Goal: Information Seeking & Learning: Check status

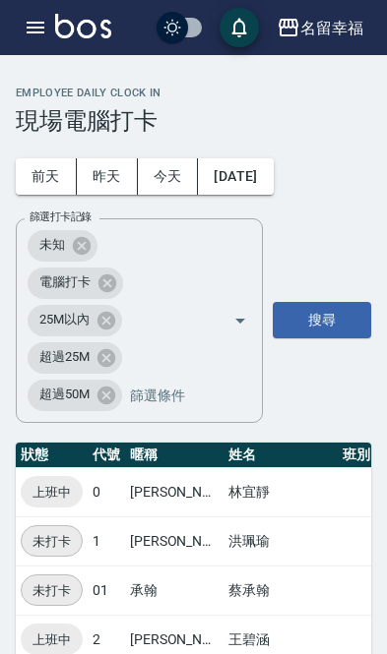
click at [33, 25] on icon "button" at bounding box center [36, 28] width 24 height 24
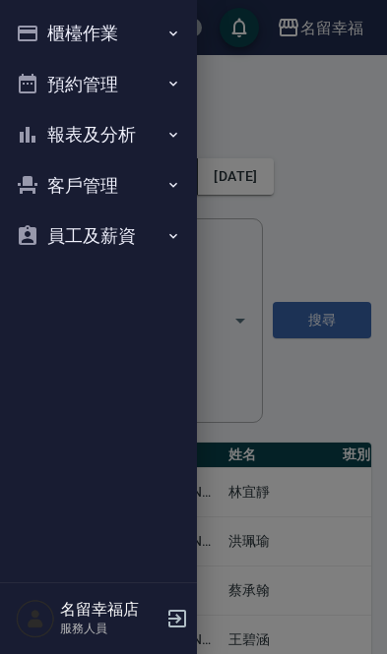
click at [33, 24] on icon "button" at bounding box center [28, 34] width 24 height 24
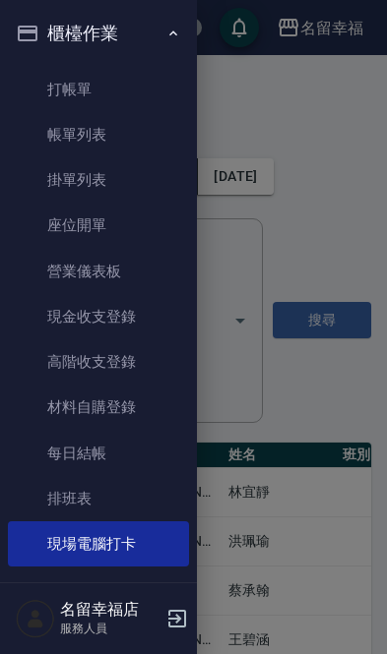
click at [72, 136] on link "帳單列表" at bounding box center [98, 134] width 181 height 45
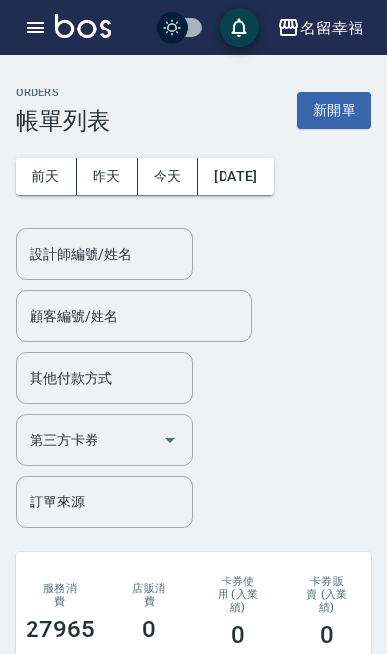
click at [241, 173] on button "[DATE]" at bounding box center [235, 176] width 75 height 36
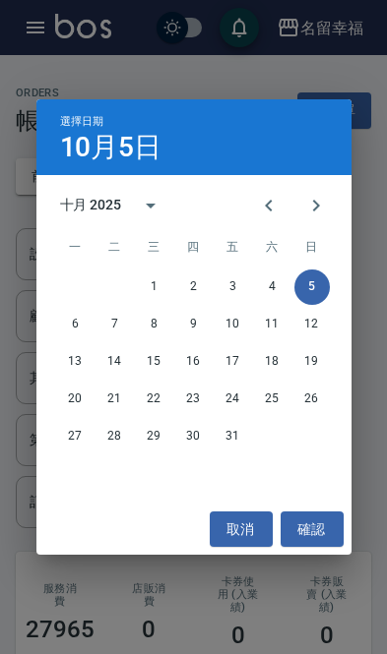
click at [268, 206] on icon "Previous month" at bounding box center [269, 206] width 24 height 24
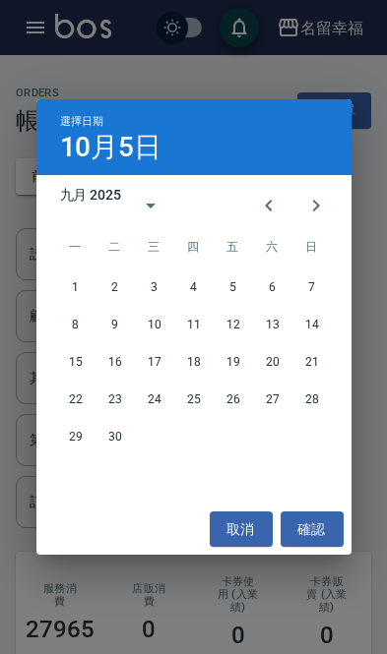
click at [267, 206] on icon "Previous month" at bounding box center [268, 206] width 7 height 12
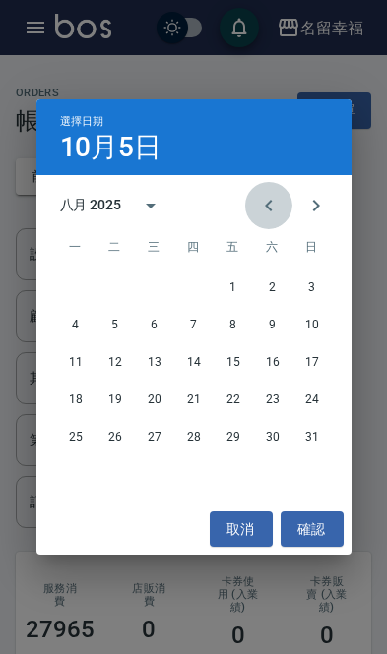
click at [257, 213] on icon "Previous month" at bounding box center [269, 206] width 24 height 24
click at [257, 212] on icon "Previous month" at bounding box center [269, 206] width 24 height 24
click at [265, 211] on icon "Previous month" at bounding box center [269, 206] width 24 height 24
click at [265, 210] on icon "Previous month" at bounding box center [269, 206] width 24 height 24
click at [269, 211] on icon "Previous month" at bounding box center [269, 206] width 24 height 24
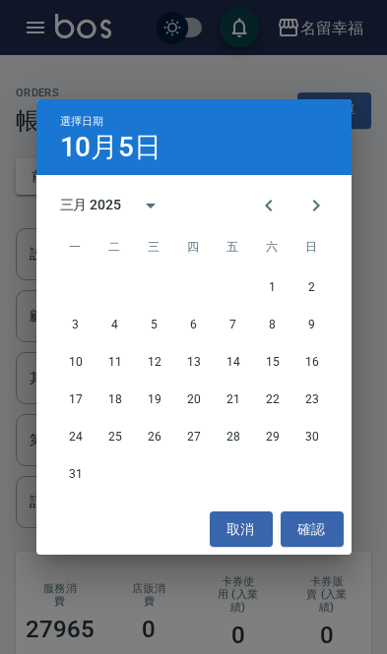
click at [269, 210] on icon "Previous month" at bounding box center [268, 206] width 7 height 12
click at [275, 211] on icon "Previous month" at bounding box center [269, 206] width 24 height 24
click at [274, 211] on icon "Previous month" at bounding box center [269, 206] width 24 height 24
click at [277, 211] on icon "Previous month" at bounding box center [269, 206] width 24 height 24
click at [276, 210] on icon "Previous month" at bounding box center [269, 206] width 24 height 24
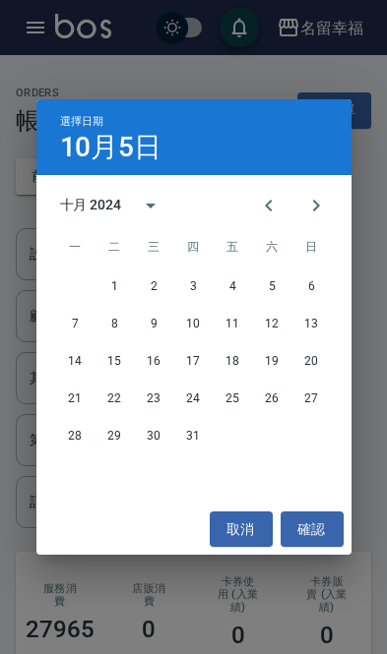
click at [318, 208] on icon "Next month" at bounding box center [316, 206] width 24 height 24
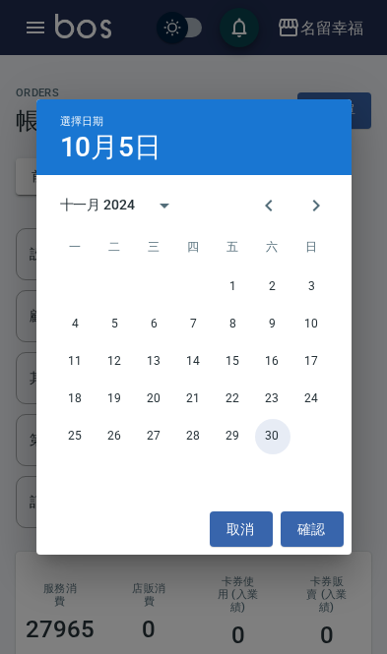
click at [271, 437] on button "30" at bounding box center [272, 436] width 35 height 35
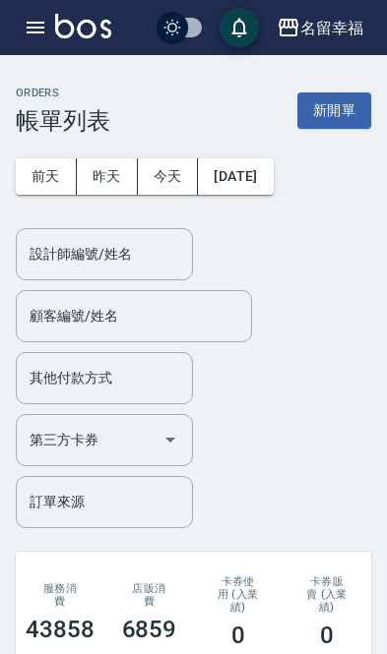
click at [124, 270] on input "設計師編號/姓名" at bounding box center [104, 254] width 159 height 34
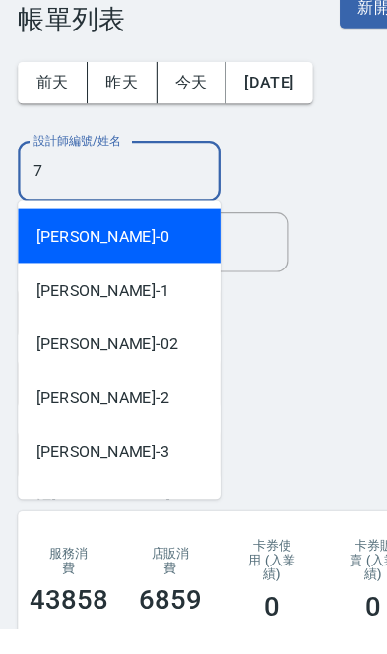
type input "[PERSON_NAME]-7"
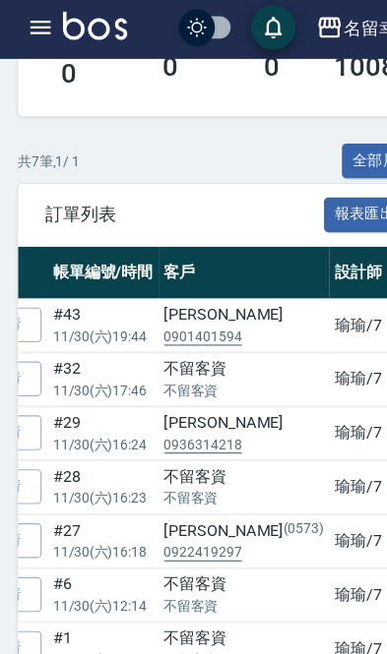
scroll to position [810, 0]
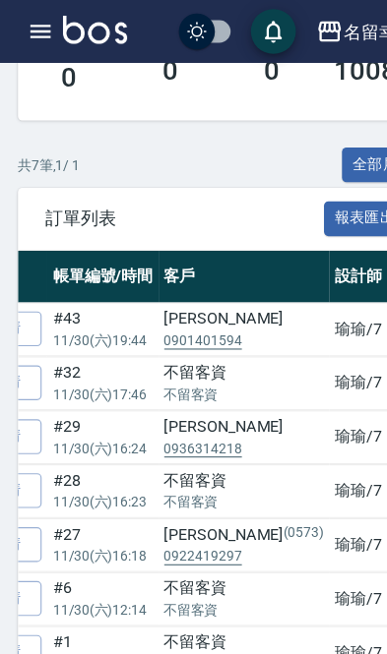
click at [182, 480] on p "0922419297" at bounding box center [214, 487] width 140 height 18
click at [169, 460] on div "[PERSON_NAME](0573)" at bounding box center [214, 468] width 140 height 21
click at [182, 458] on div "[PERSON_NAME](0573)" at bounding box center [214, 468] width 140 height 21
click at [28, 31] on icon "button" at bounding box center [36, 28] width 24 height 24
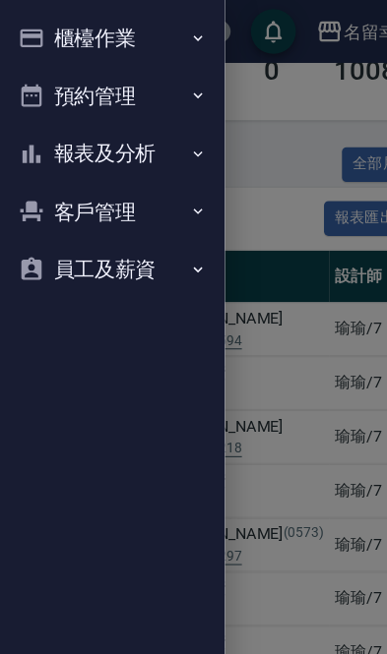
click at [262, 429] on div at bounding box center [193, 327] width 387 height 654
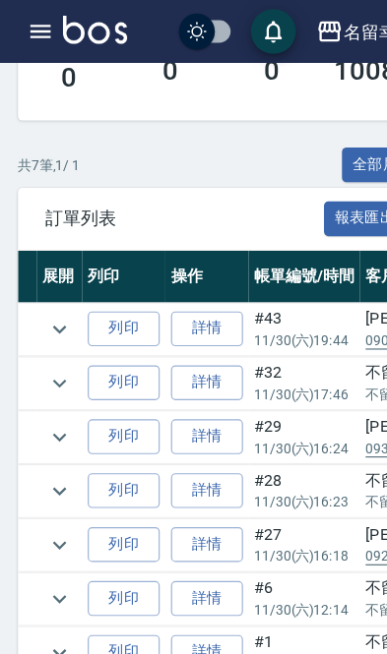
scroll to position [0, 33]
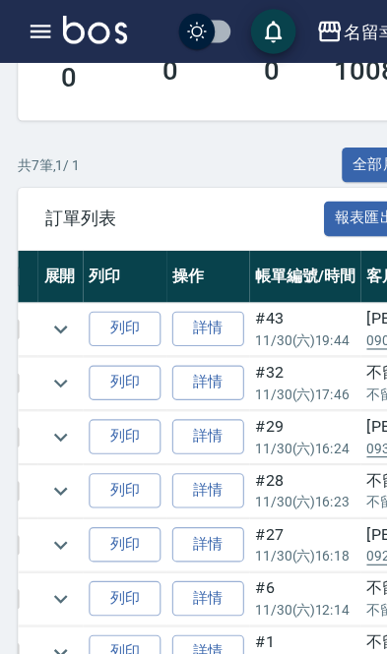
click at [57, 473] on icon "expand row" at bounding box center [53, 476] width 12 height 7
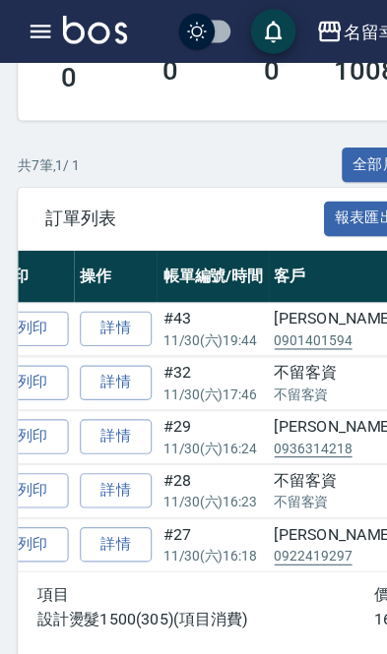
scroll to position [0, 111]
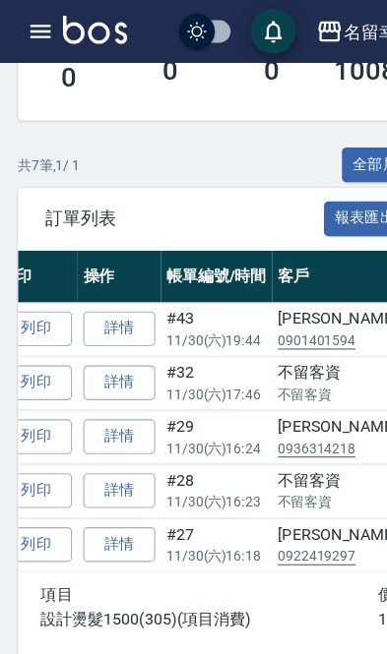
click at [29, 32] on icon "button" at bounding box center [36, 28] width 18 height 12
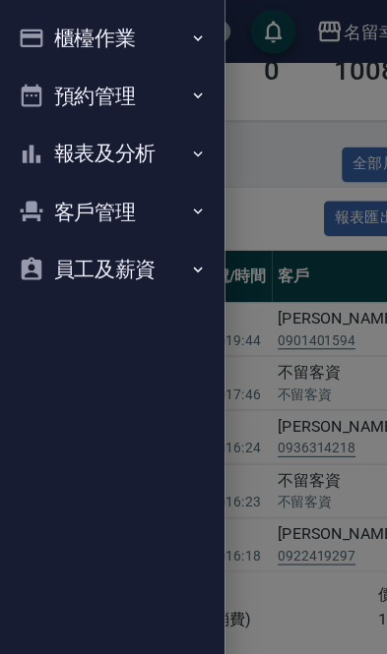
click at [137, 190] on button "客戶管理" at bounding box center [98, 185] width 181 height 51
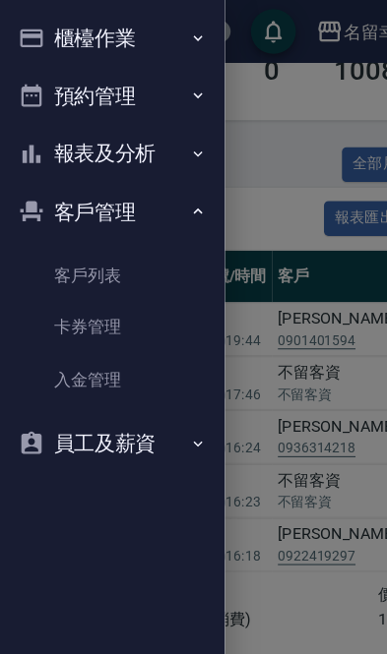
click at [127, 236] on link "客戶列表" at bounding box center [98, 240] width 181 height 45
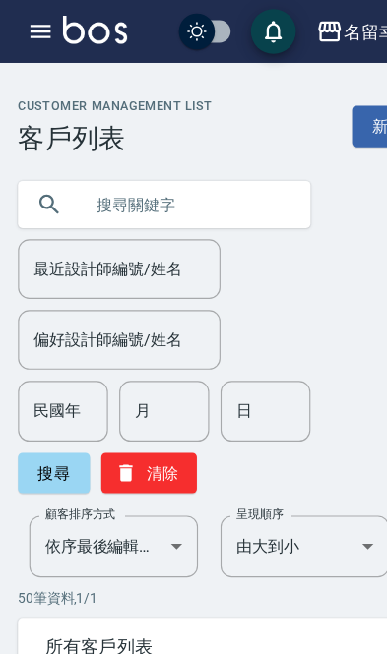
click at [83, 189] on input "text" at bounding box center [163, 179] width 185 height 53
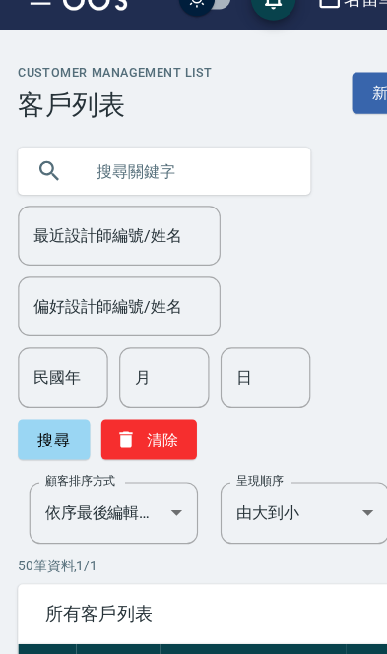
type input "ㄗ"
type input "[PERSON_NAME]"
click at [37, 397] on button "搜尋" at bounding box center [47, 414] width 63 height 35
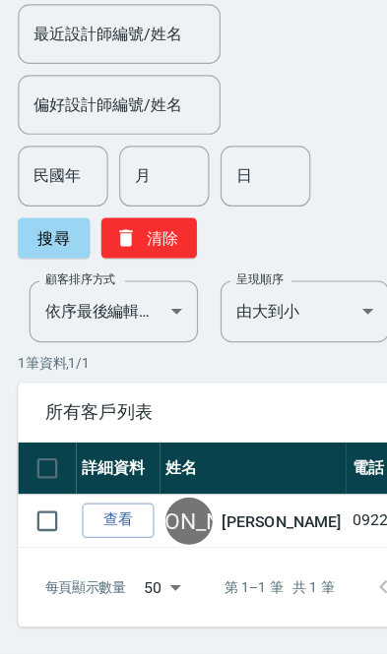
scroll to position [141, 0]
click at [98, 522] on link "查看" at bounding box center [103, 537] width 63 height 31
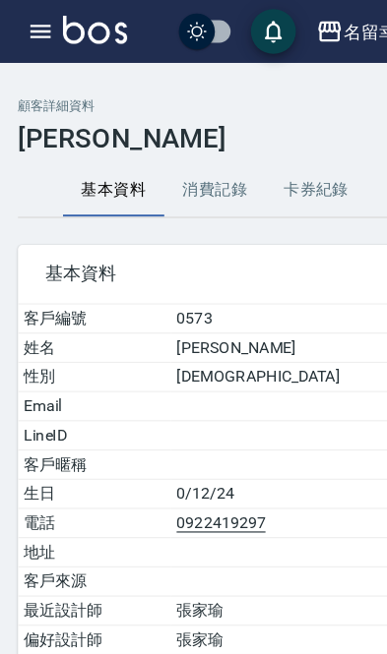
click at [168, 167] on button "消費記錄" at bounding box center [188, 166] width 89 height 47
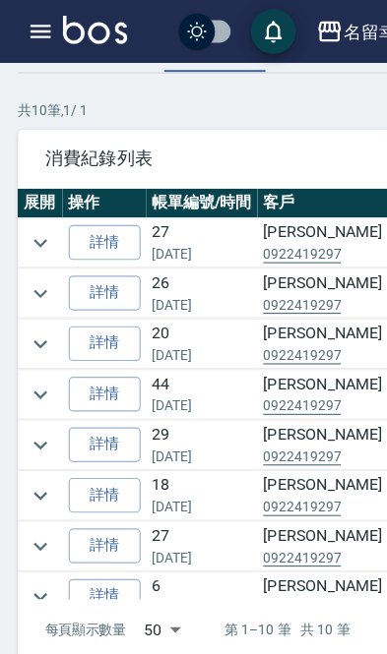
click at [33, 341] on icon "expand row" at bounding box center [36, 346] width 24 height 24
